Goal: Communication & Community: Answer question/provide support

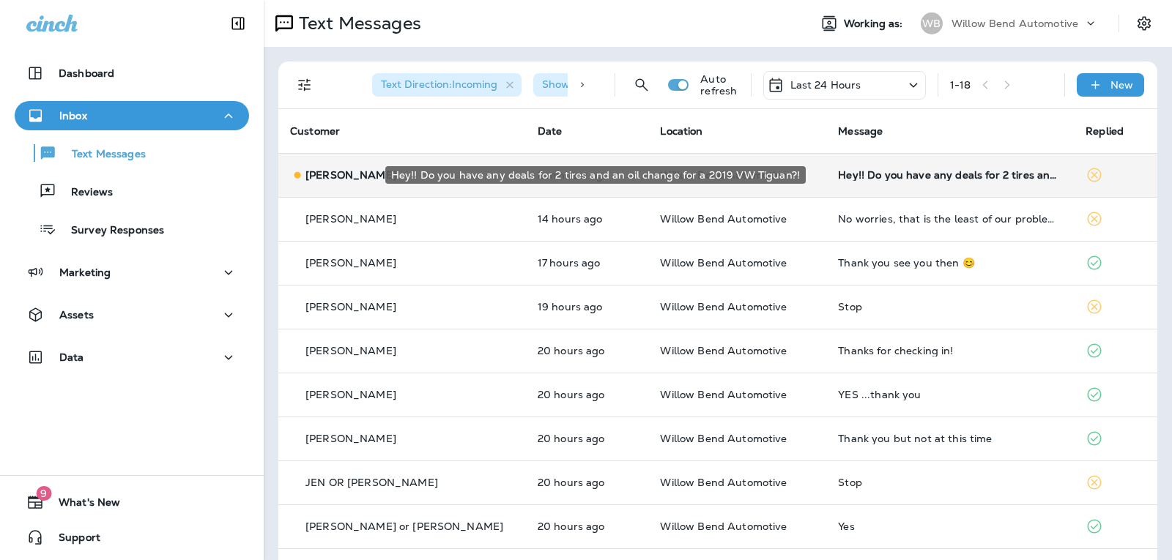
click at [905, 170] on div "Hey!! Do you have any deals for 2 tires and an oil change for a 2019 VW Tiguan?!" at bounding box center [950, 175] width 224 height 12
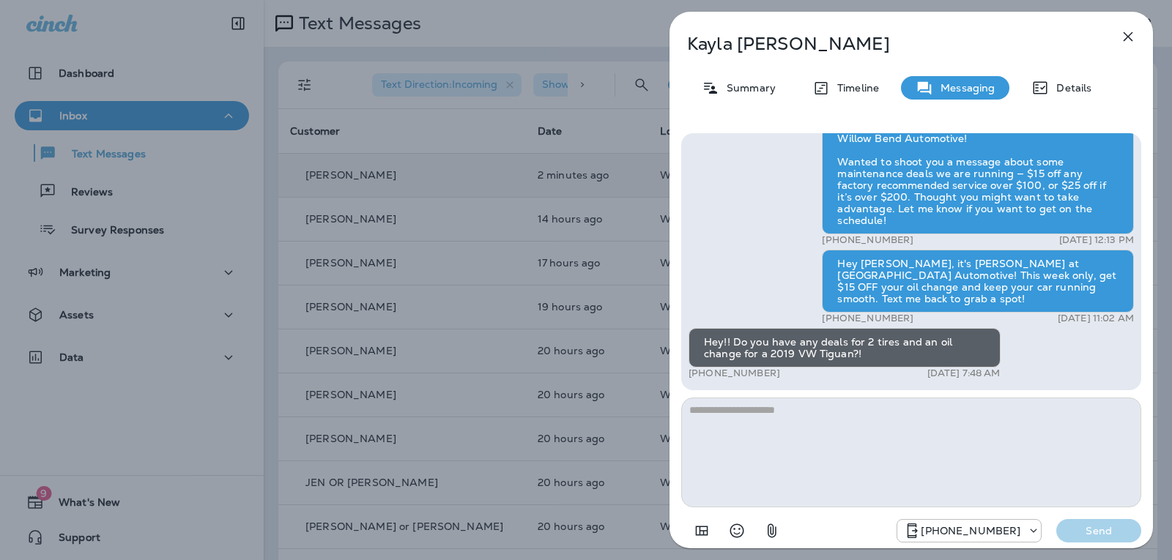
click at [742, 413] on textarea at bounding box center [911, 453] width 460 height 110
type textarea "*"
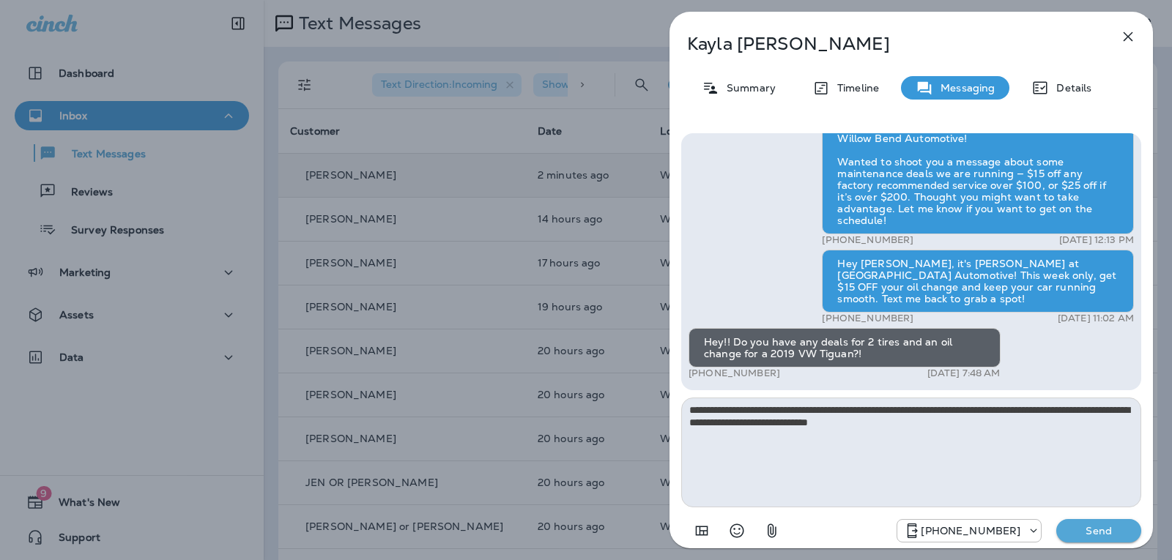
type textarea "**********"
click at [1123, 530] on p "Send" at bounding box center [1099, 530] width 62 height 13
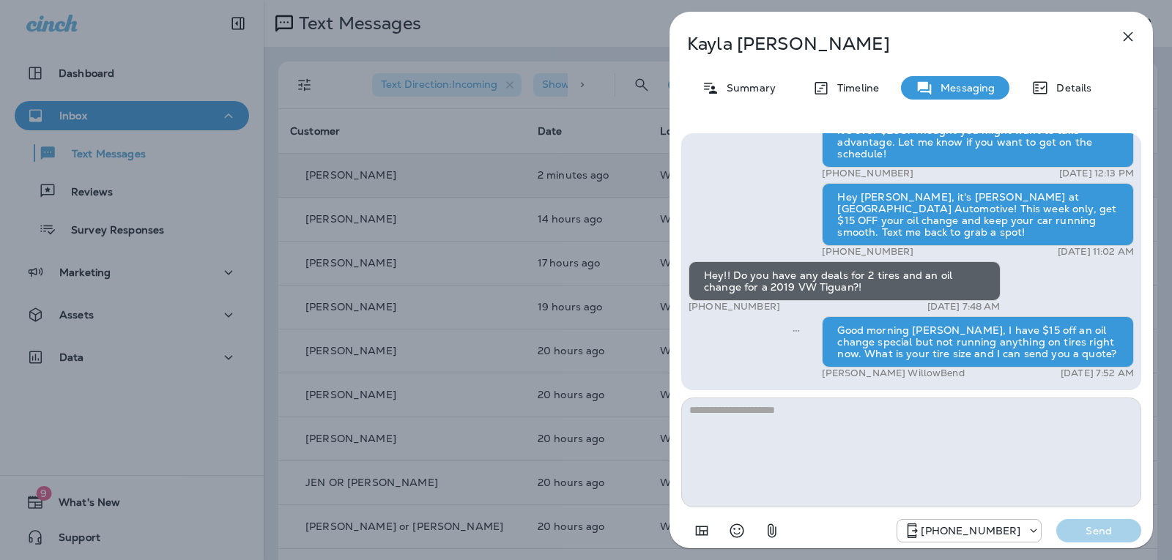
click at [1124, 34] on icon "button" at bounding box center [1128, 37] width 18 height 18
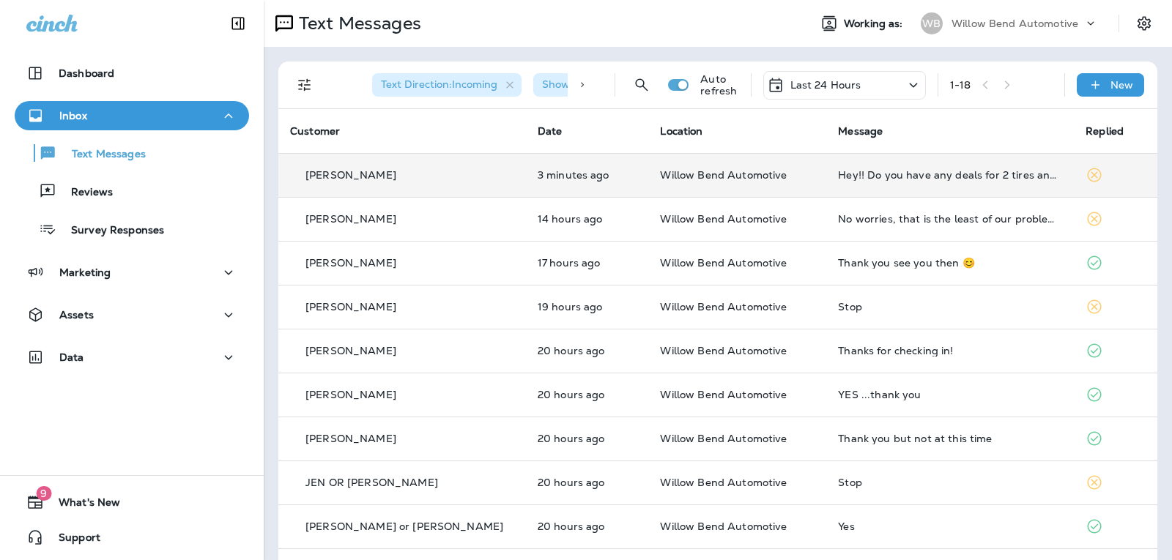
click at [853, 85] on div "Last 24 Hours" at bounding box center [844, 85] width 163 height 29
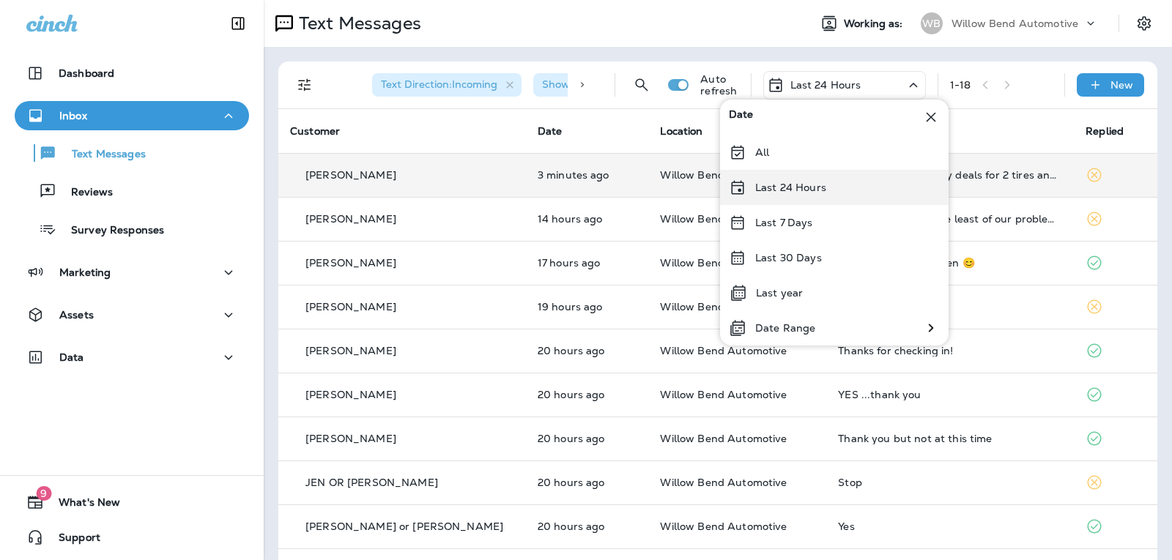
click at [785, 197] on div "Last 24 Hours" at bounding box center [834, 187] width 229 height 35
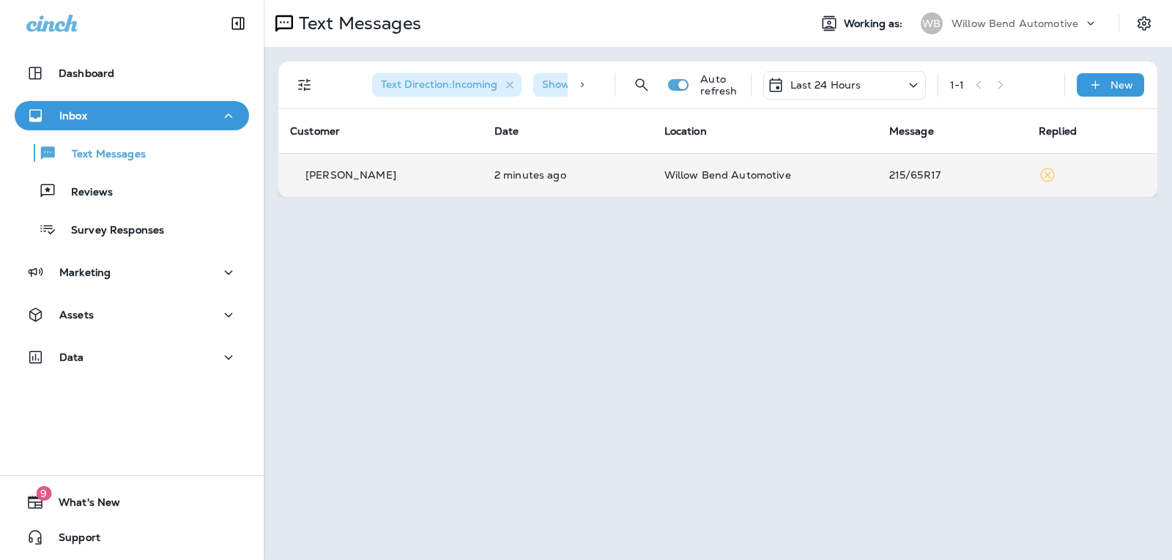
click at [839, 182] on td "Willow Bend Automotive" at bounding box center [765, 175] width 225 height 44
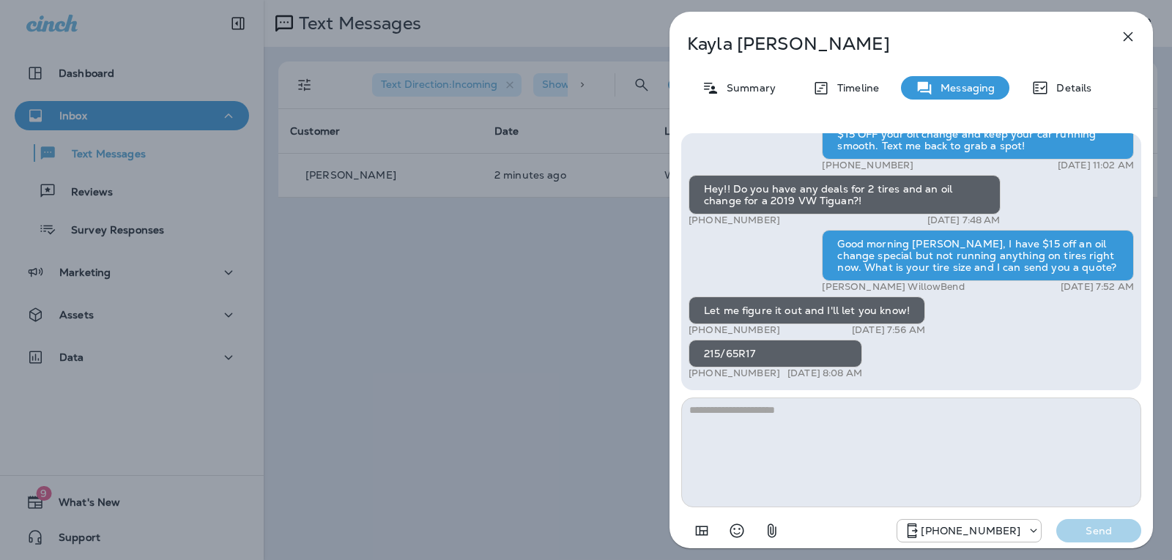
click at [781, 425] on textarea at bounding box center [911, 453] width 460 height 110
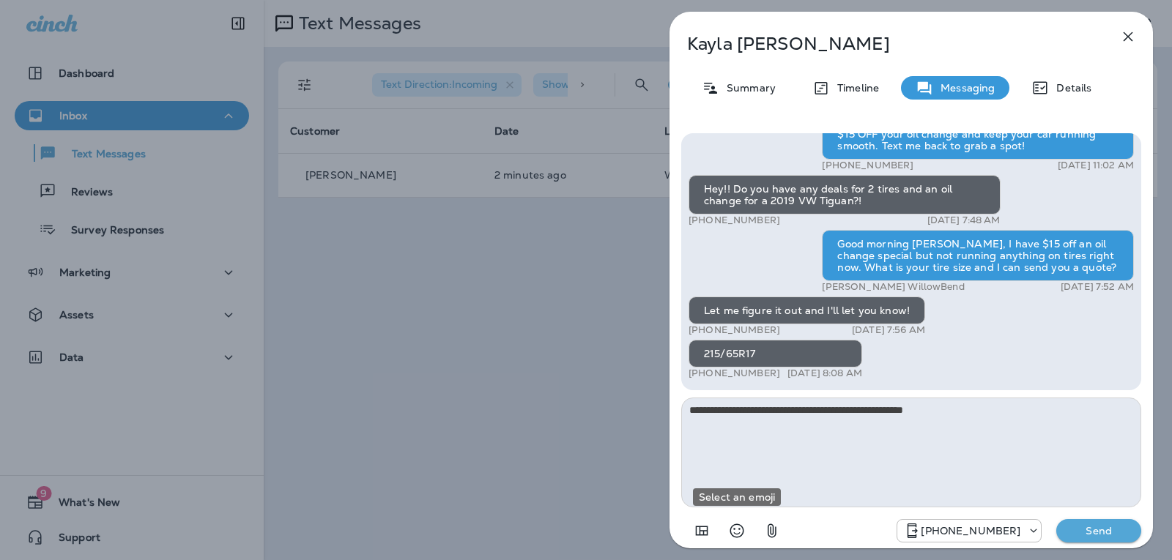
drag, startPoint x: 746, startPoint y: 527, endPoint x: 771, endPoint y: 487, distance: 47.4
click at [746, 527] on button "Select an emoji" at bounding box center [736, 530] width 29 height 29
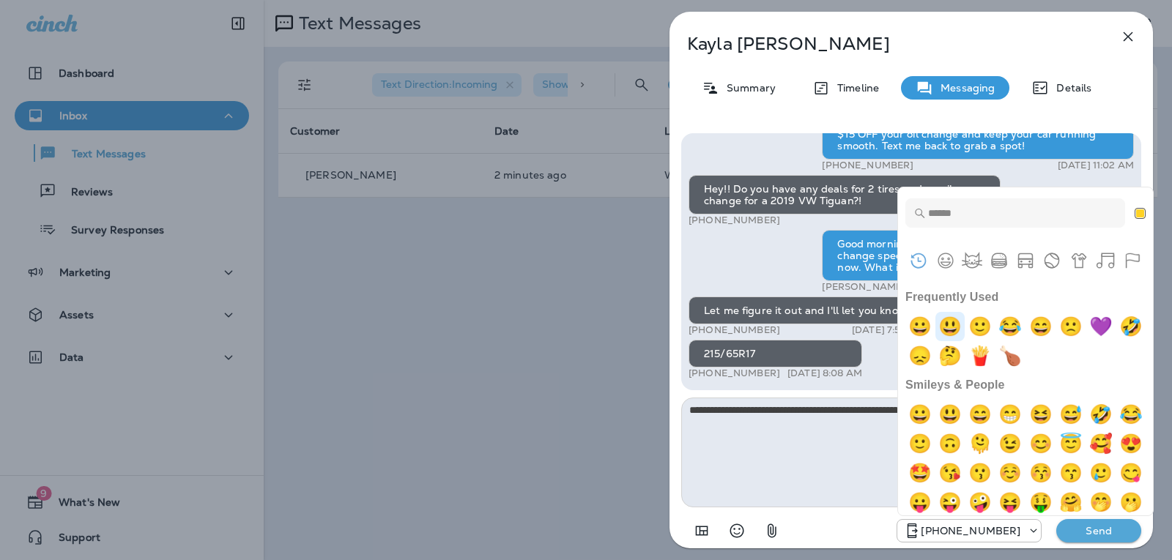
click at [951, 324] on img "smiley" at bounding box center [949, 326] width 29 height 29
type textarea "**********"
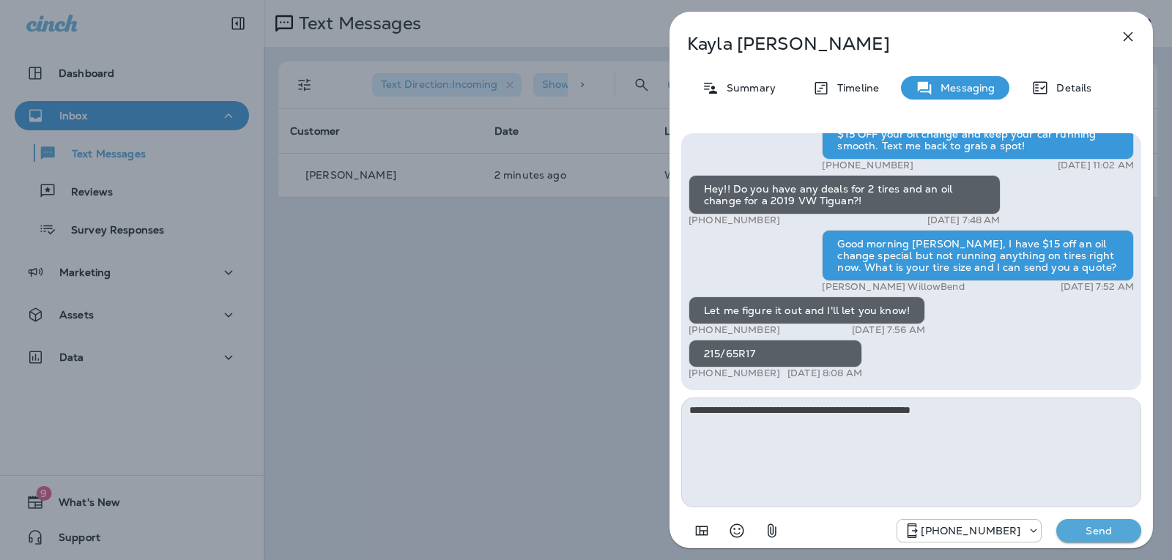
click at [1094, 535] on p "Send" at bounding box center [1099, 530] width 62 height 13
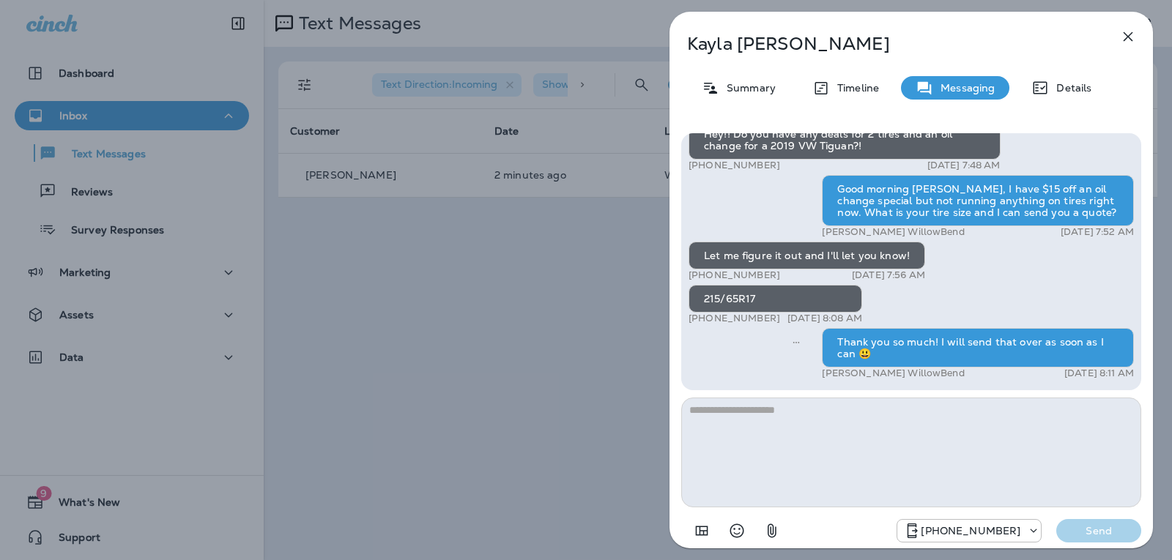
click at [1134, 36] on icon "button" at bounding box center [1128, 37] width 18 height 18
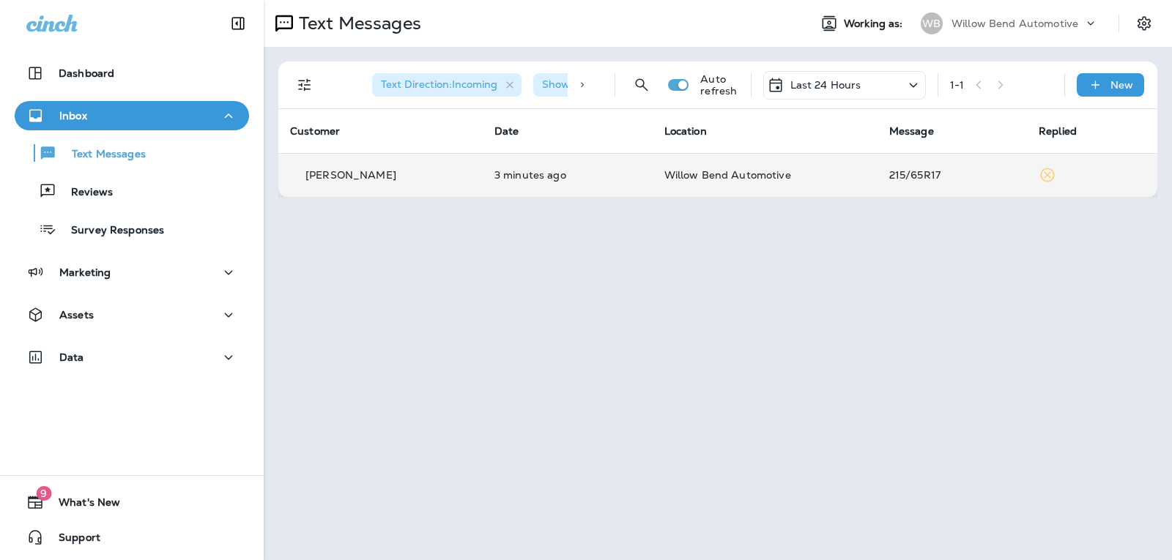
click at [877, 175] on td "215/65R17" at bounding box center [951, 175] width 149 height 44
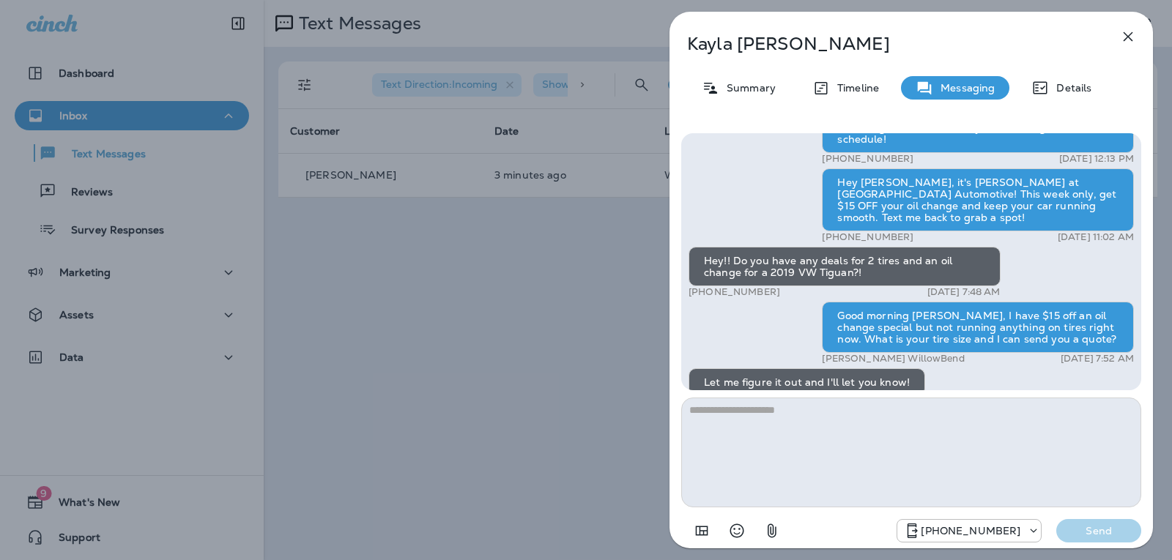
scroll to position [-146, 0]
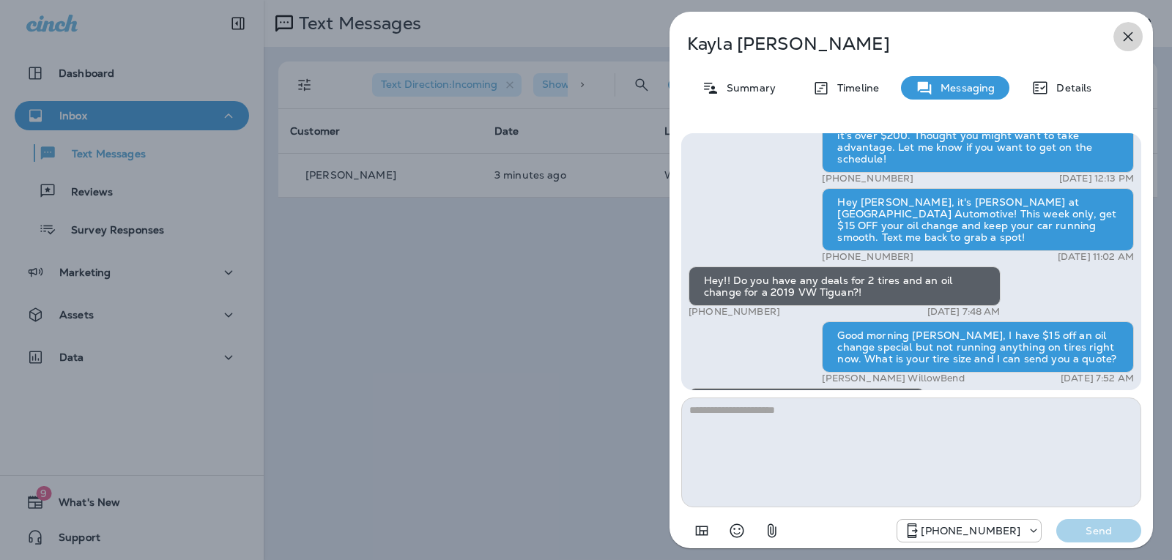
click at [1134, 38] on icon "button" at bounding box center [1128, 37] width 18 height 18
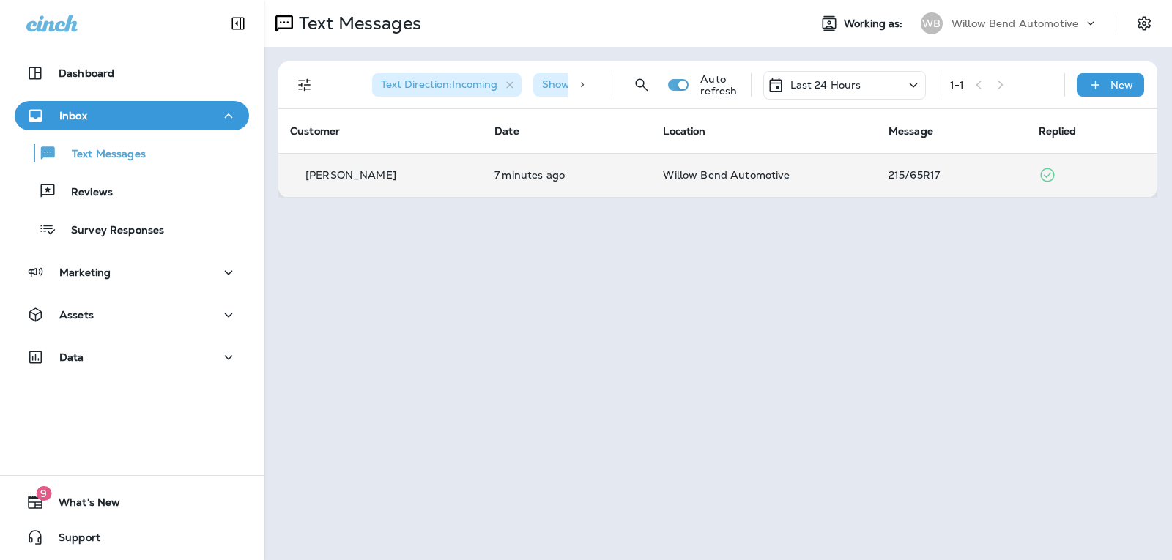
click at [859, 175] on td "Willow Bend Automotive" at bounding box center [763, 175] width 225 height 44
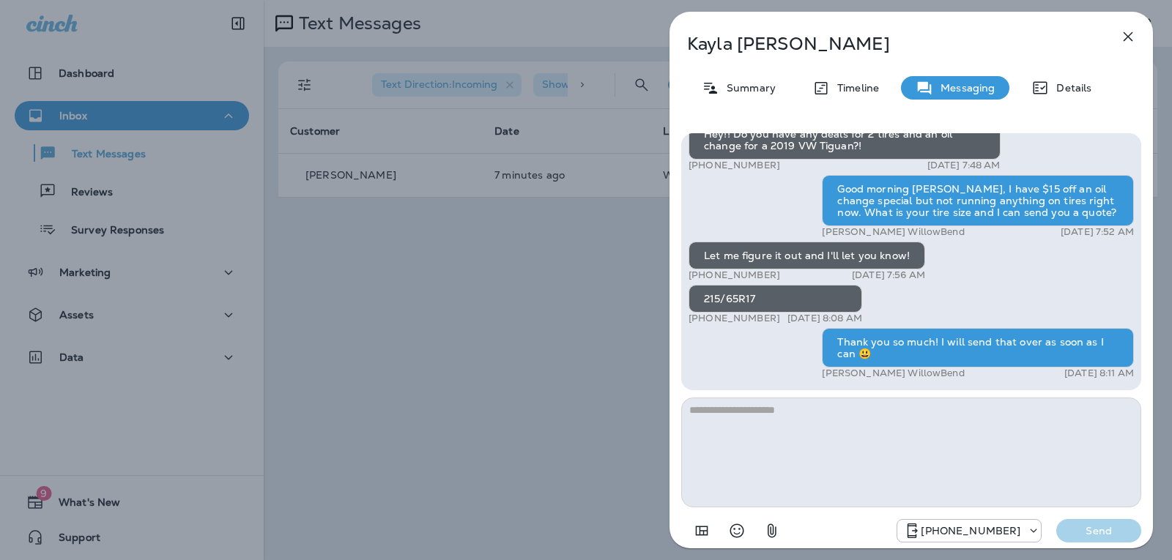
click at [778, 405] on textarea at bounding box center [911, 453] width 460 height 110
type textarea "*"
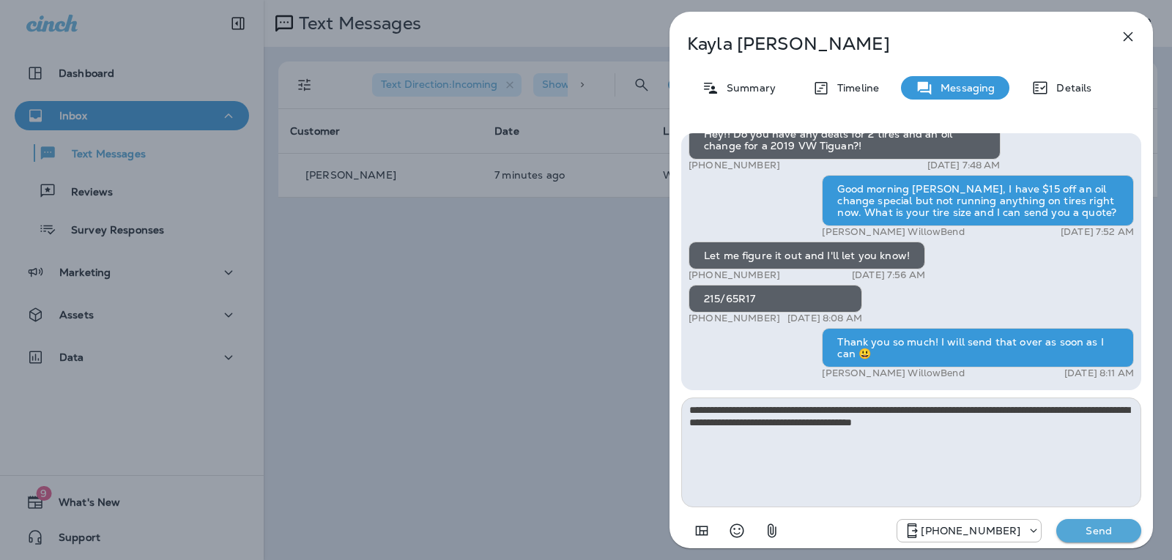
type textarea "**********"
click at [1102, 521] on button "Send" at bounding box center [1098, 530] width 85 height 23
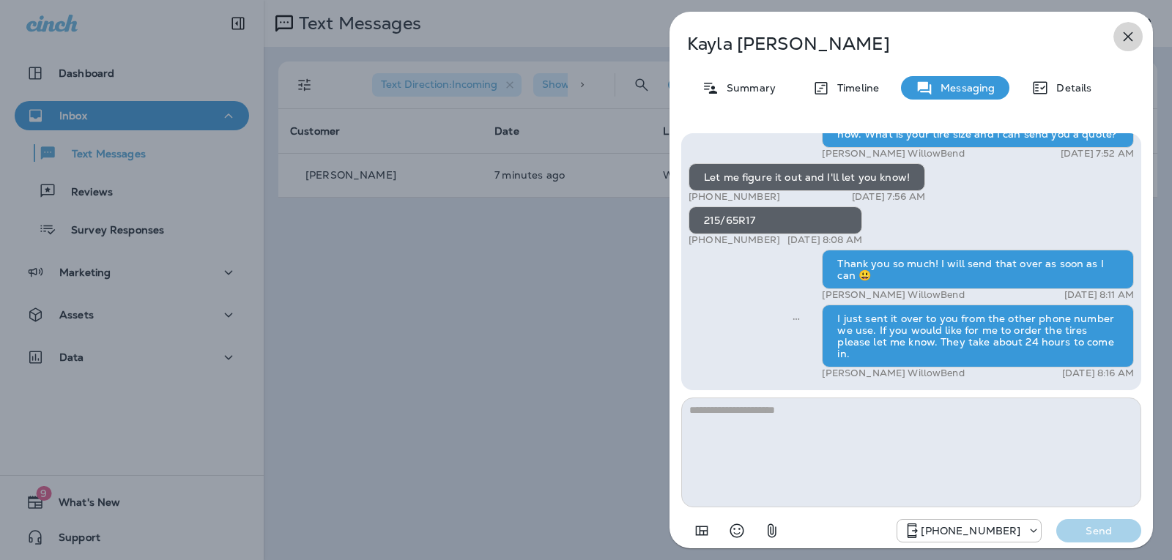
click at [1129, 42] on icon "button" at bounding box center [1128, 37] width 18 height 18
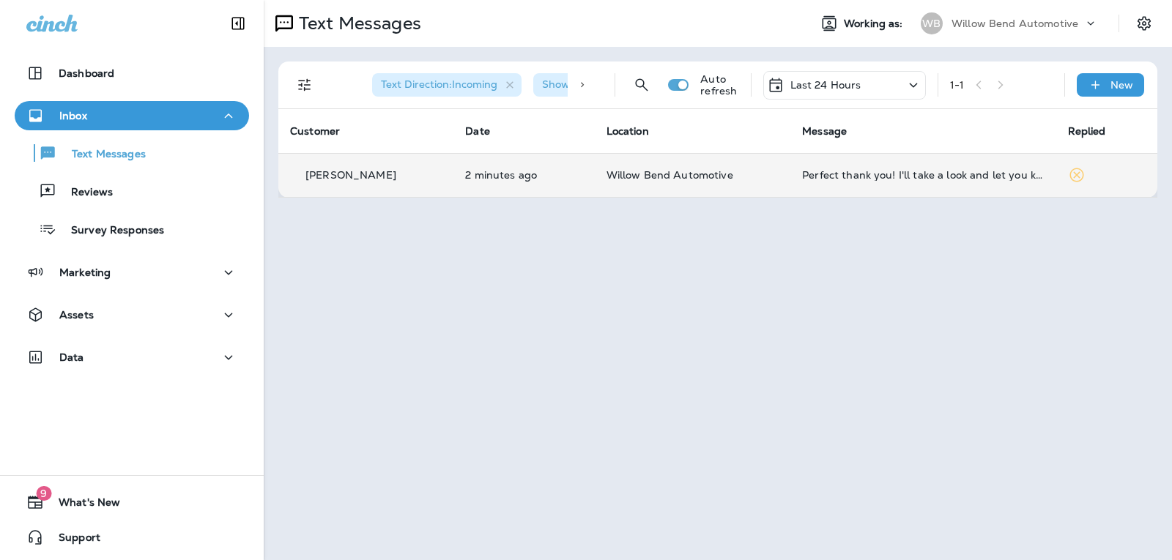
click at [899, 184] on td "Perfect thank you! I'll take a look and let you know!" at bounding box center [922, 175] width 265 height 44
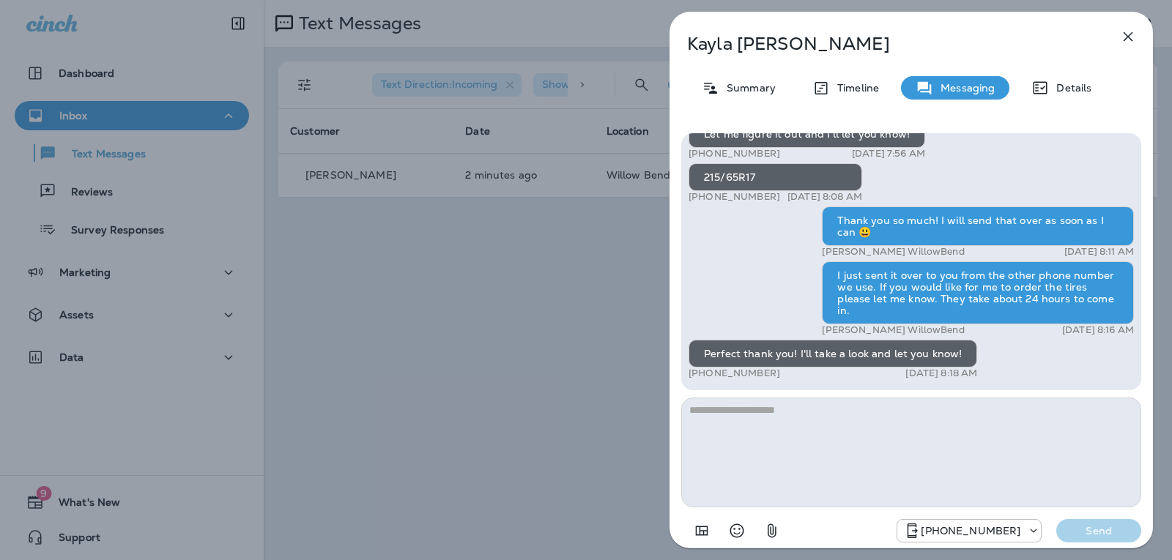
click at [784, 424] on textarea at bounding box center [911, 453] width 460 height 110
type textarea "*"
click at [735, 529] on icon "Select an emoji" at bounding box center [737, 531] width 18 height 18
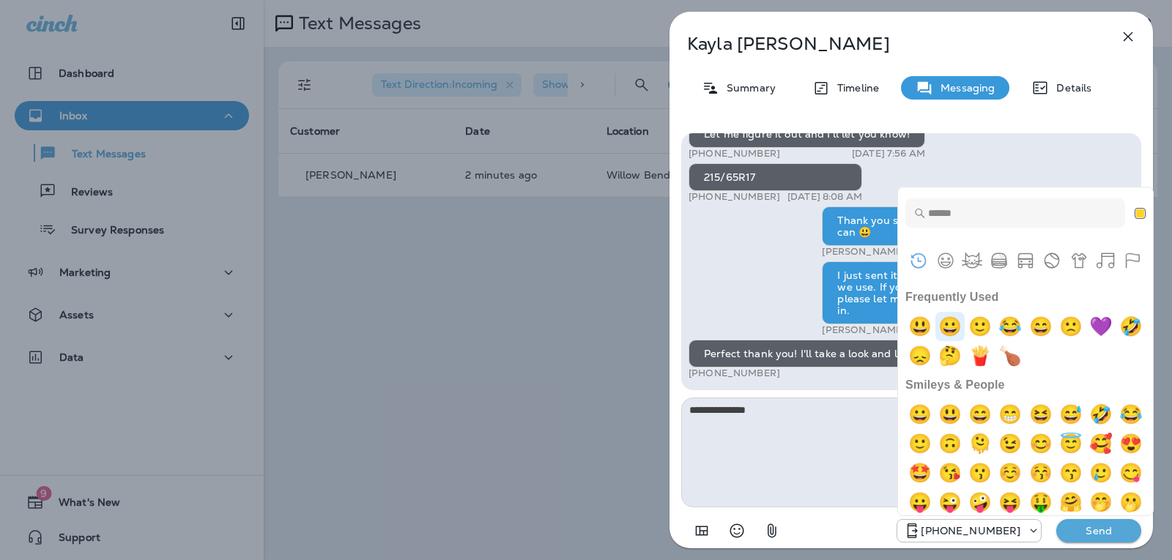
click at [950, 335] on img "grinning" at bounding box center [949, 326] width 29 height 29
type textarea "**********"
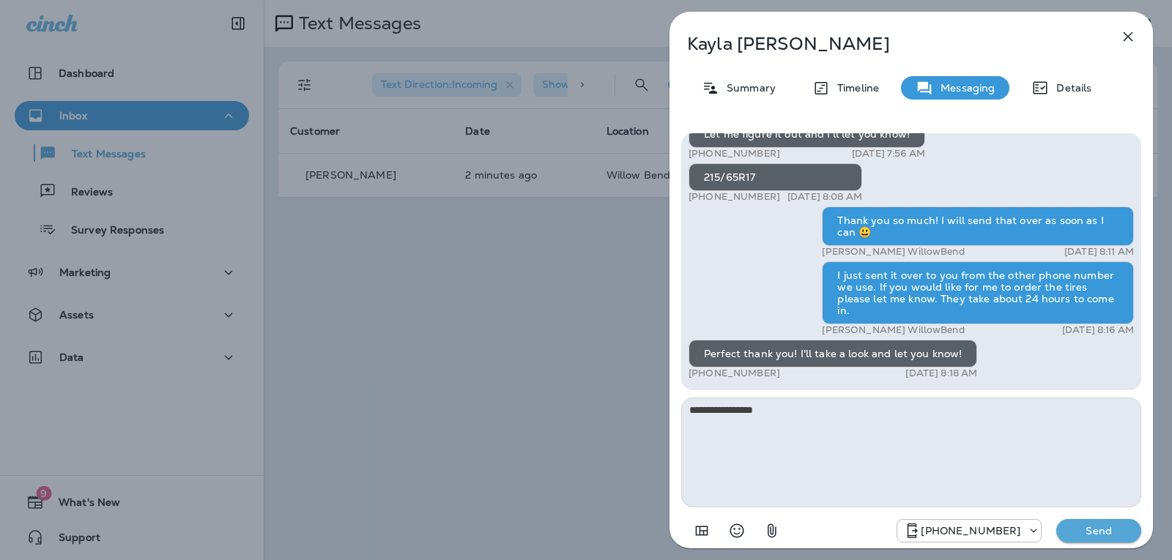
click at [1096, 541] on button "Send" at bounding box center [1098, 530] width 85 height 23
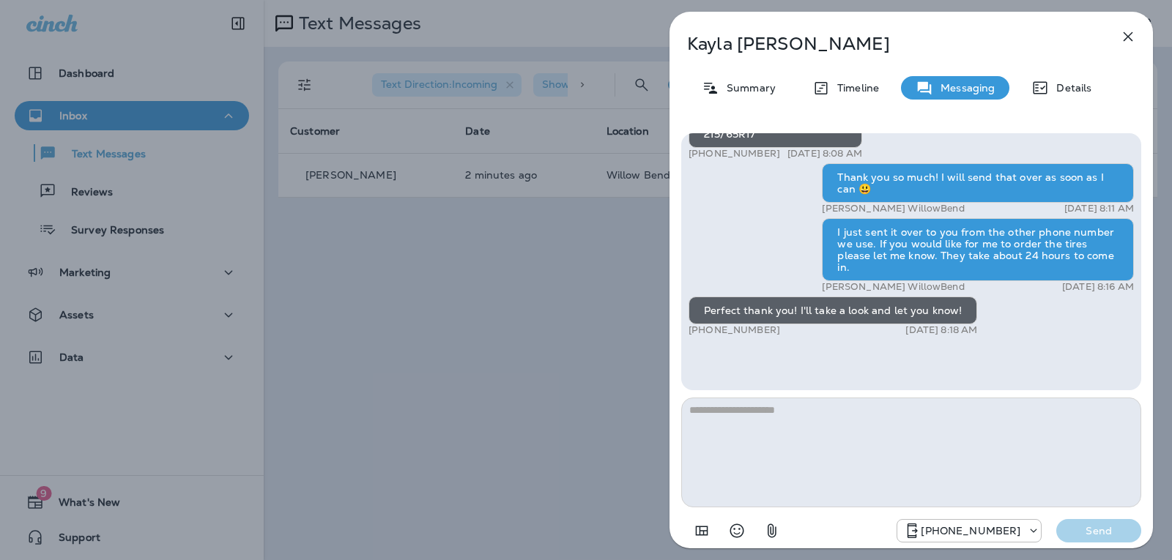
click at [1096, 536] on div "[PHONE_NUMBER] Send" at bounding box center [1018, 530] width 245 height 23
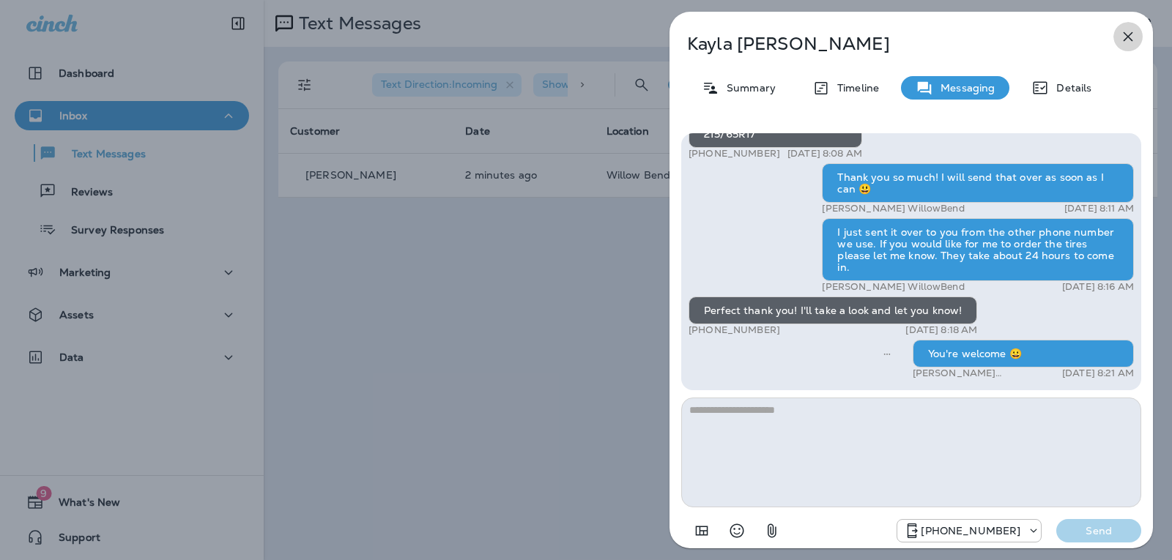
click at [1129, 34] on icon "button" at bounding box center [1129, 37] width 10 height 10
